Goal: Transaction & Acquisition: Subscribe to service/newsletter

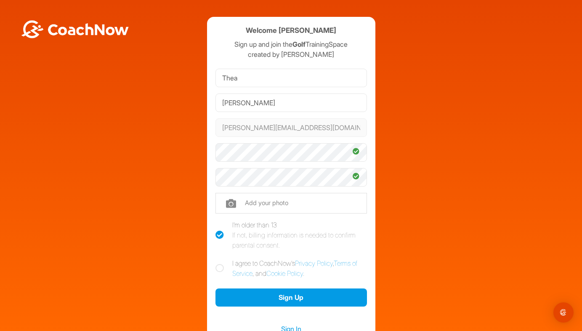
click at [219, 264] on icon at bounding box center [219, 268] width 8 height 8
click at [219, 263] on input "I agree to CoachNow's Privacy Policy , Terms of Service , and Cookie Policy ." at bounding box center [217, 260] width 5 height 5
checkbox input "true"
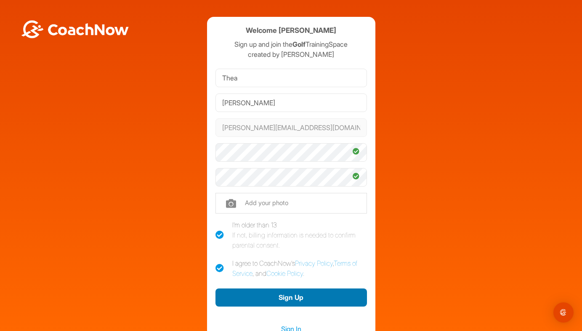
click at [280, 299] on button "Sign Up" at bounding box center [291, 297] width 152 height 18
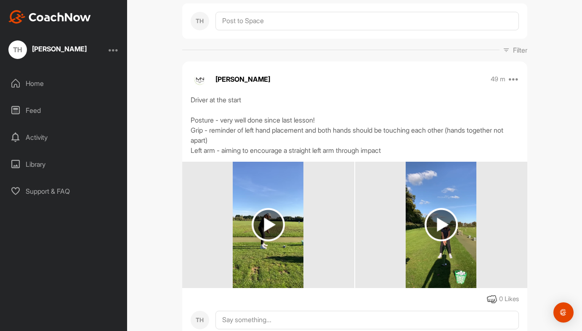
scroll to position [232, 0]
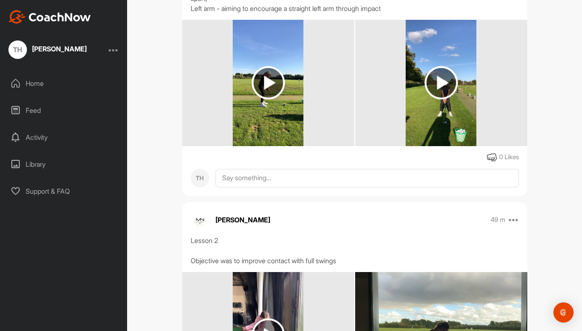
click at [270, 96] on img at bounding box center [268, 82] width 33 height 33
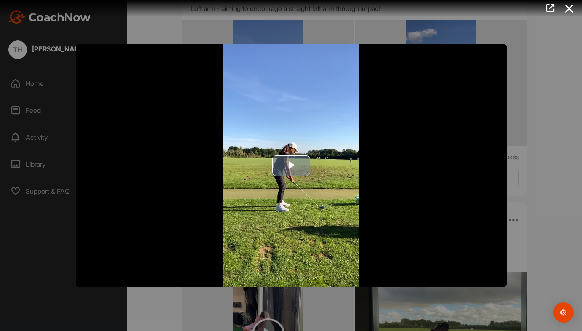
click at [291, 165] on span "Video Player" at bounding box center [291, 165] width 0 height 0
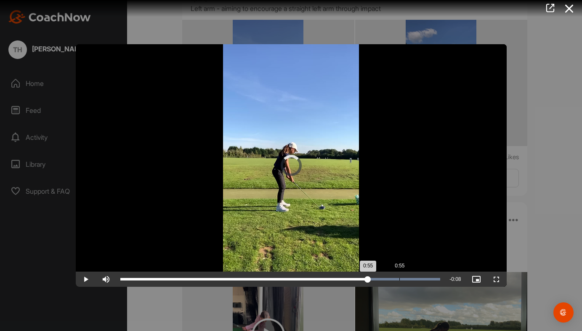
click at [399, 279] on div "Loaded : 100.00% 0:55 0:55" at bounding box center [280, 278] width 329 height 15
click at [423, 277] on div "Loaded : 100.00% 0:59 0:59" at bounding box center [280, 278] width 329 height 15
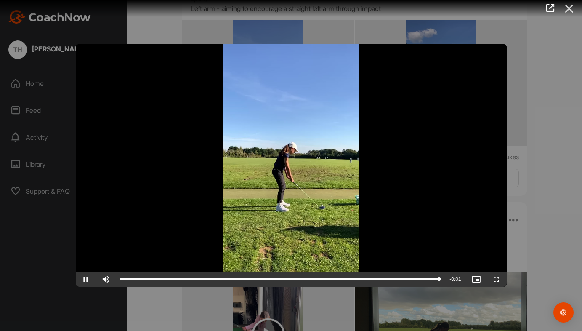
click at [570, 12] on icon at bounding box center [569, 9] width 19 height 16
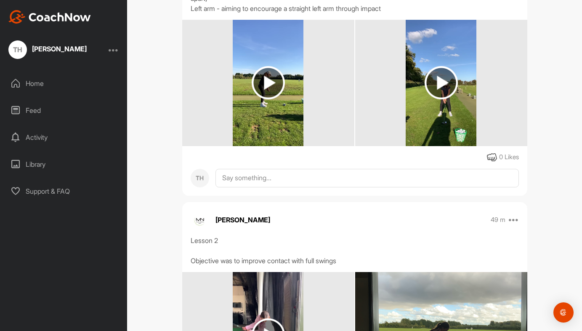
click at [441, 83] on img at bounding box center [441, 82] width 33 height 33
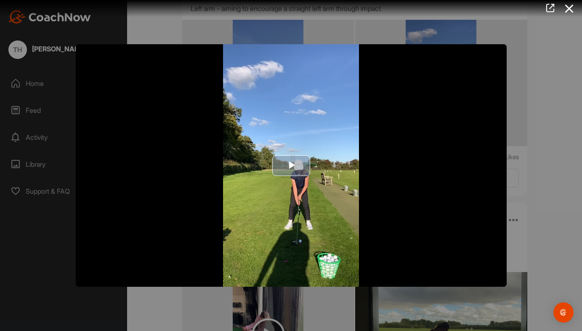
click at [291, 165] on span "Video Player" at bounding box center [291, 165] width 0 height 0
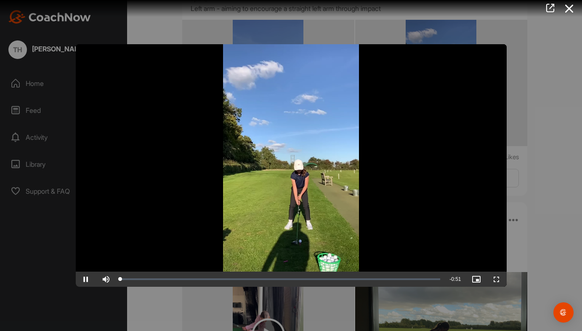
click at [493, 279] on span "Video Player" at bounding box center [497, 279] width 20 height 0
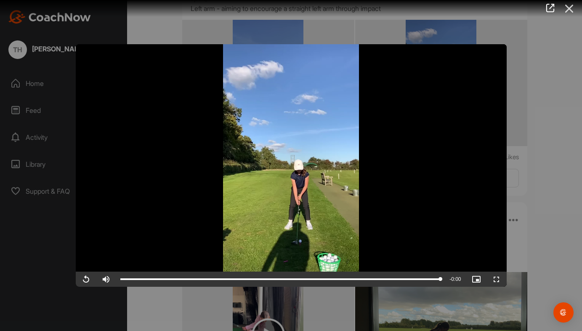
click at [567, 11] on icon at bounding box center [569, 9] width 19 height 16
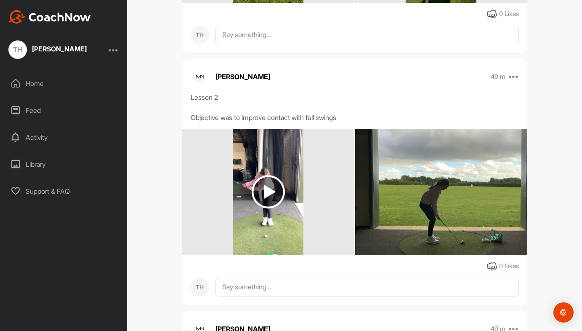
scroll to position [429, 0]
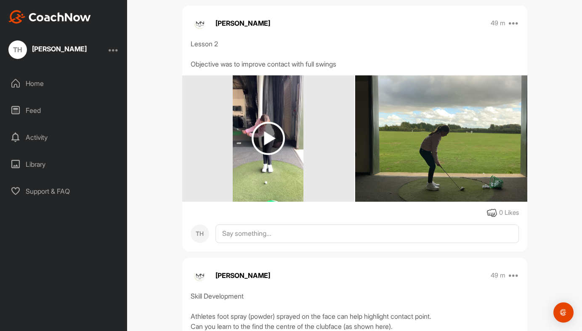
click at [268, 138] on img at bounding box center [268, 138] width 33 height 33
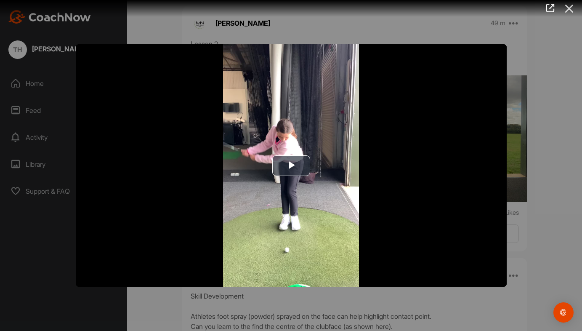
click at [570, 9] on icon at bounding box center [569, 9] width 19 height 16
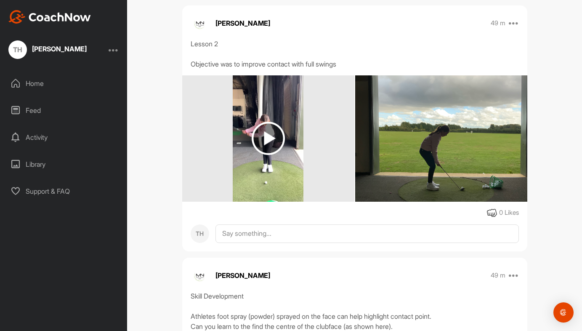
click at [276, 136] on img at bounding box center [268, 138] width 33 height 33
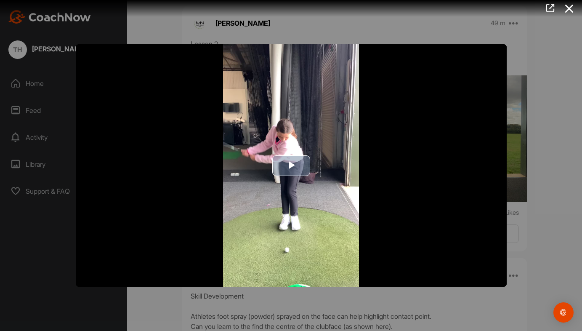
click at [291, 165] on span "Video Player" at bounding box center [291, 165] width 0 height 0
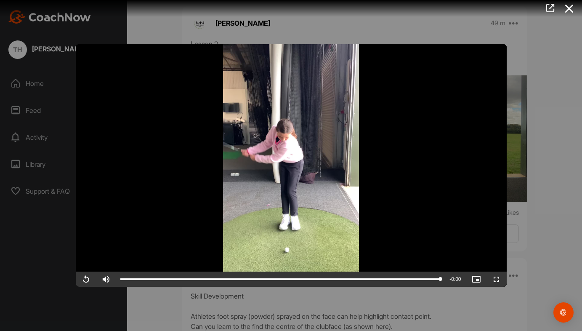
click at [76, 279] on span "Video Player" at bounding box center [86, 279] width 20 height 0
click at [568, 8] on icon at bounding box center [569, 9] width 19 height 16
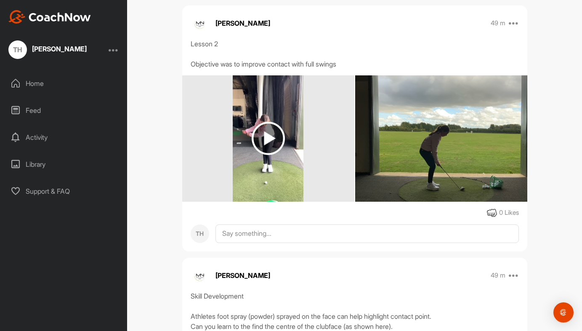
click at [461, 142] on img at bounding box center [441, 138] width 172 height 229
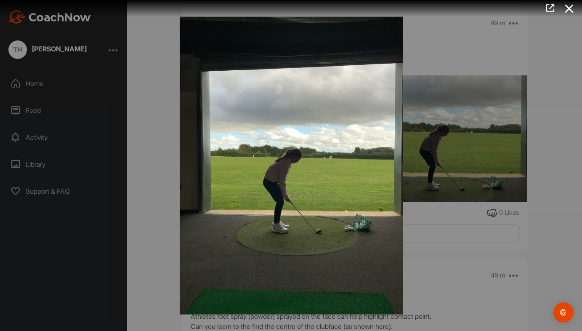
click at [548, 56] on div at bounding box center [291, 165] width 582 height 331
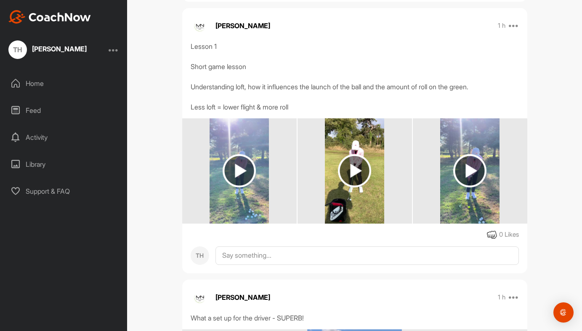
scroll to position [1006, 0]
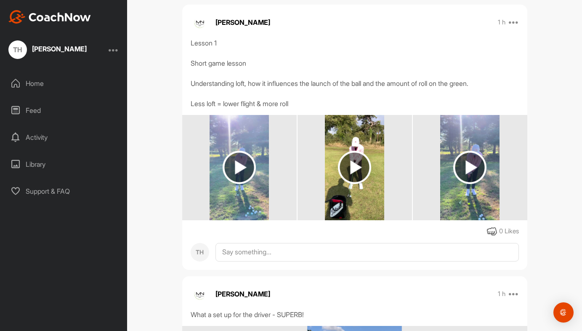
click at [238, 169] on img at bounding box center [239, 167] width 33 height 33
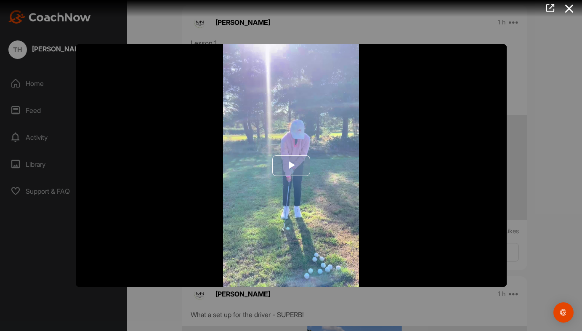
click at [291, 165] on span "Video Player" at bounding box center [291, 165] width 0 height 0
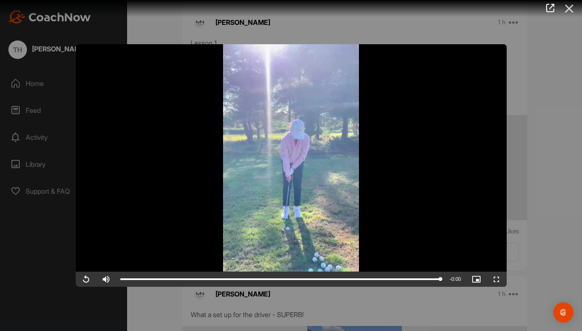
click at [569, 11] on icon at bounding box center [569, 9] width 19 height 16
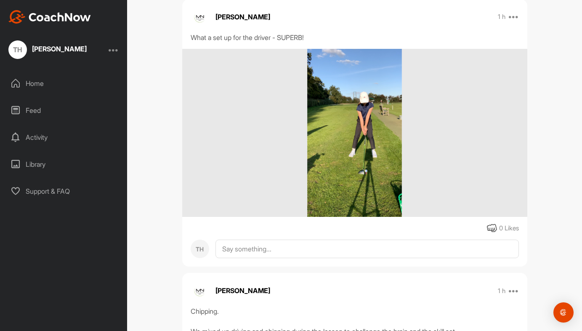
scroll to position [1284, 0]
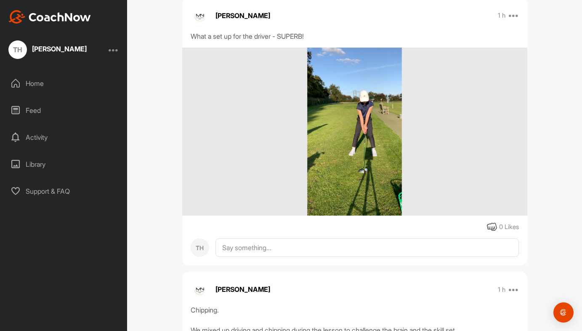
click at [382, 145] on img at bounding box center [354, 132] width 117 height 168
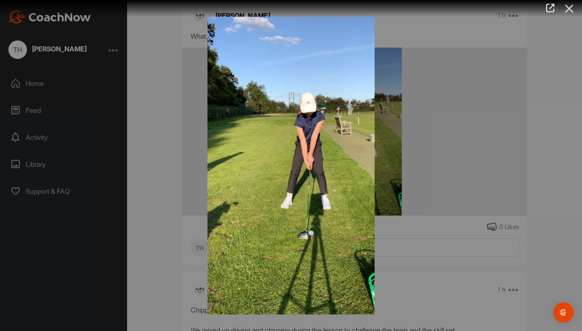
click at [569, 10] on icon at bounding box center [569, 9] width 19 height 16
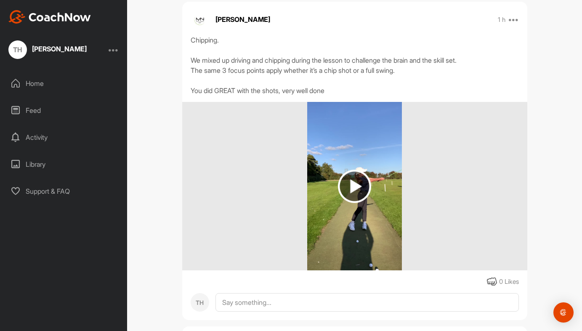
scroll to position [1586, 0]
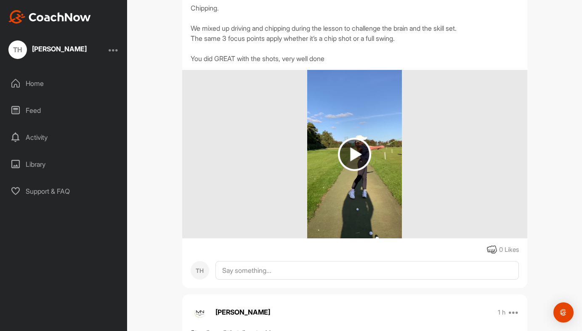
click at [354, 149] on img at bounding box center [354, 154] width 33 height 33
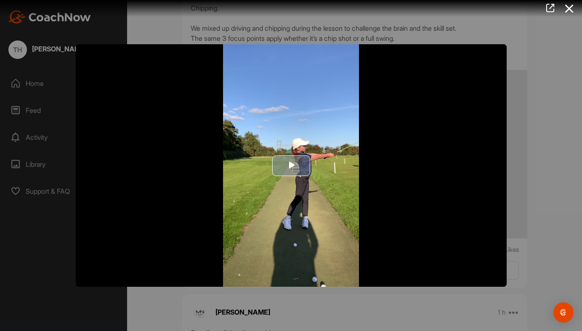
click at [291, 165] on span "Video Player" at bounding box center [291, 165] width 0 height 0
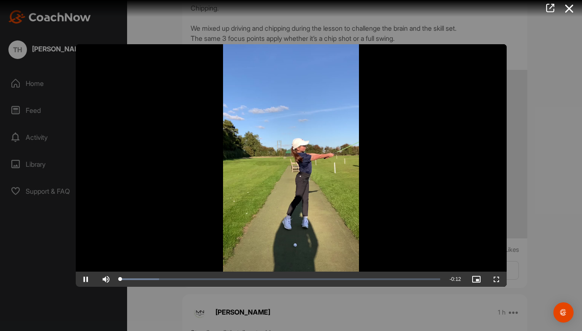
click at [496, 279] on span "Video Player" at bounding box center [497, 279] width 20 height 0
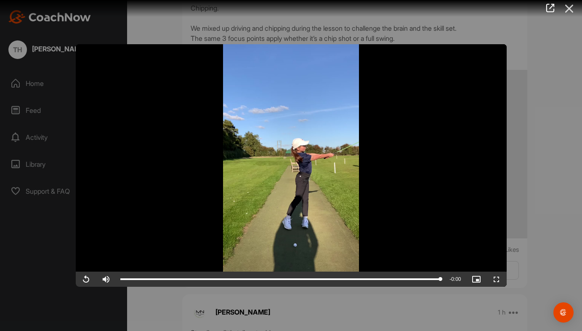
click at [571, 11] on icon at bounding box center [569, 9] width 19 height 16
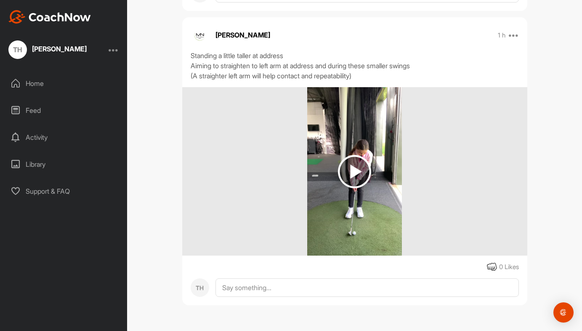
scroll to position [1863, 0]
click at [354, 176] on img at bounding box center [354, 171] width 33 height 33
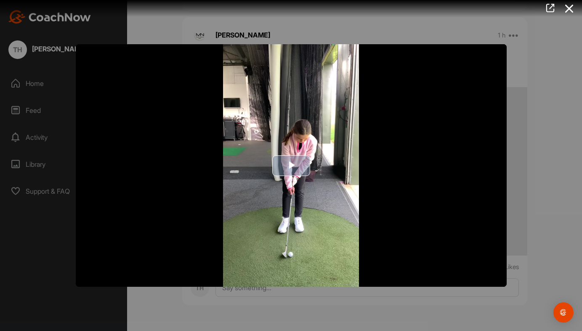
click at [291, 165] on span "Video Player" at bounding box center [291, 165] width 0 height 0
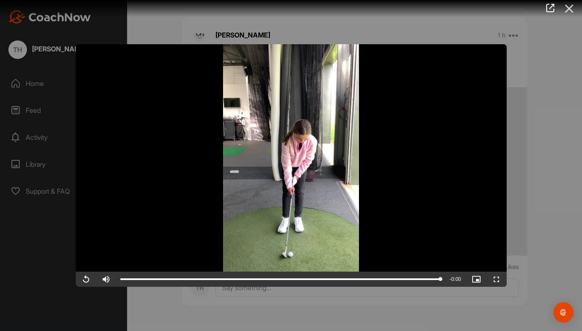
click at [569, 5] on icon at bounding box center [569, 9] width 19 height 16
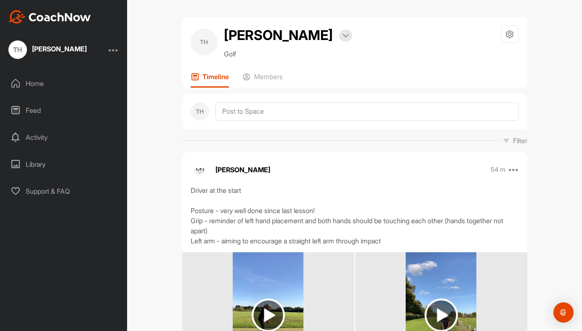
scroll to position [0, 0]
